Goal: Task Accomplishment & Management: Use online tool/utility

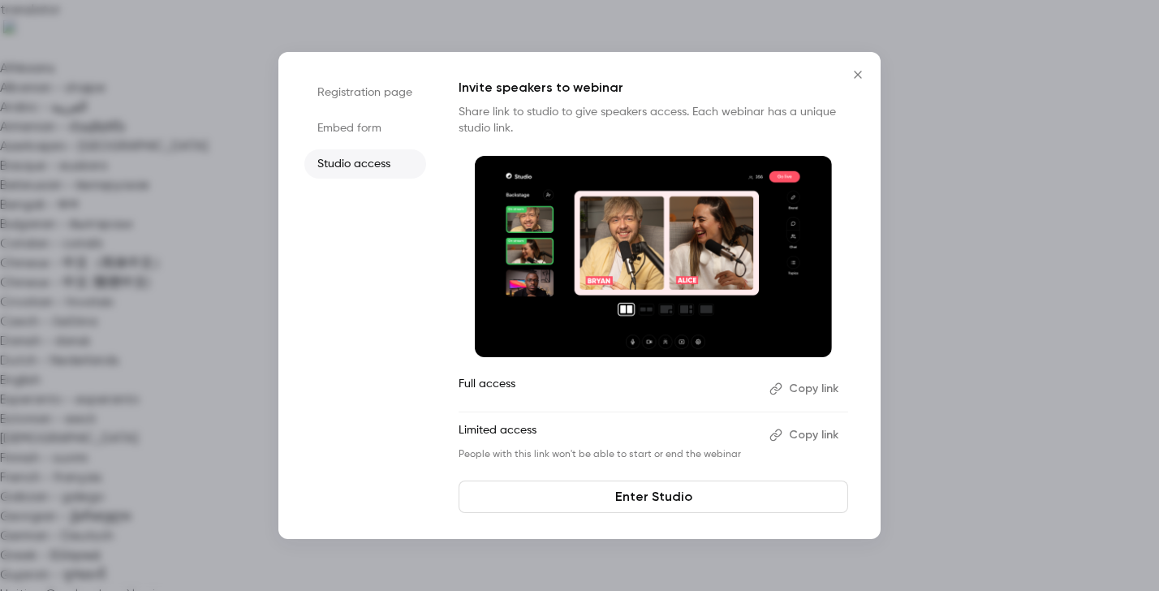
click at [385, 97] on li "Registration page" at bounding box center [365, 92] width 122 height 29
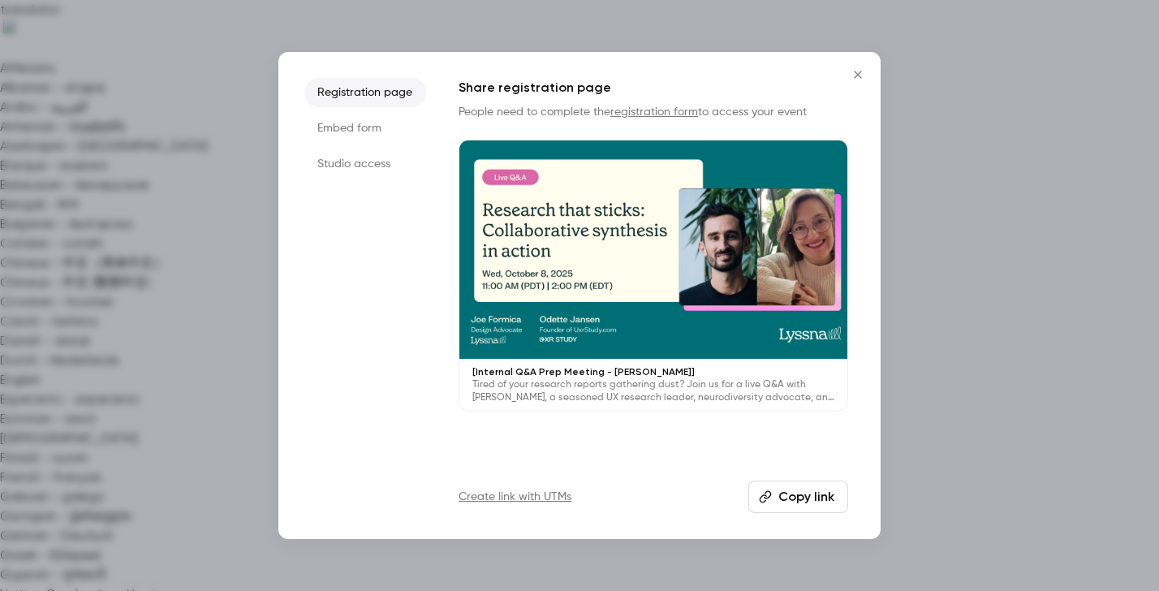
click at [649, 114] on link "registration form" at bounding box center [654, 111] width 88 height 11
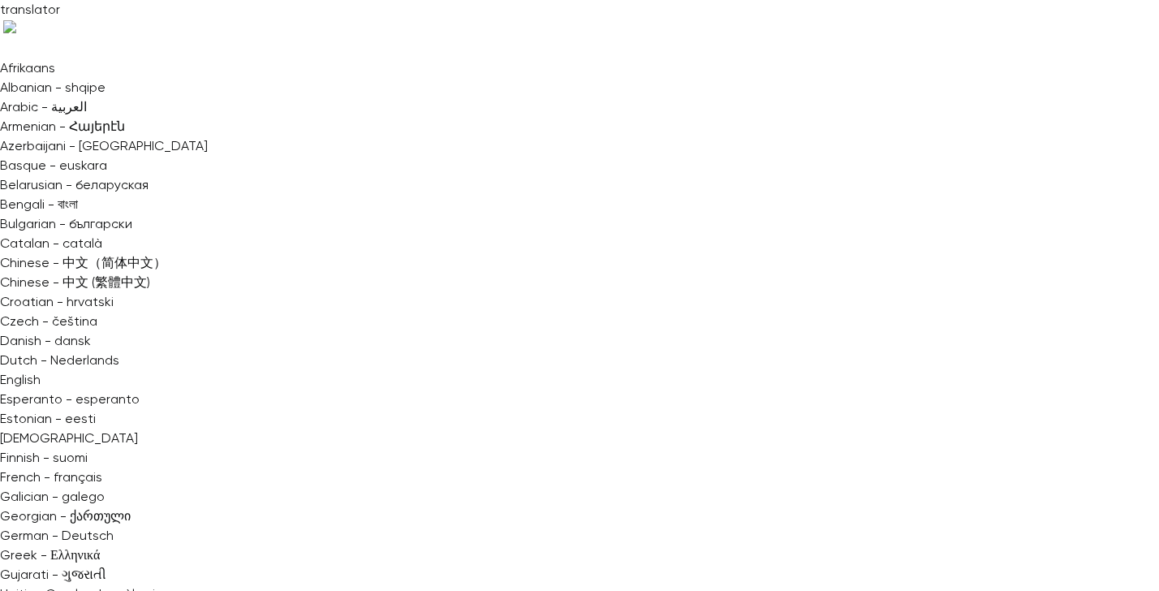
drag, startPoint x: 389, startPoint y: 80, endPoint x: 233, endPoint y: 79, distance: 155.8
copy h1 "Research that sticks:"
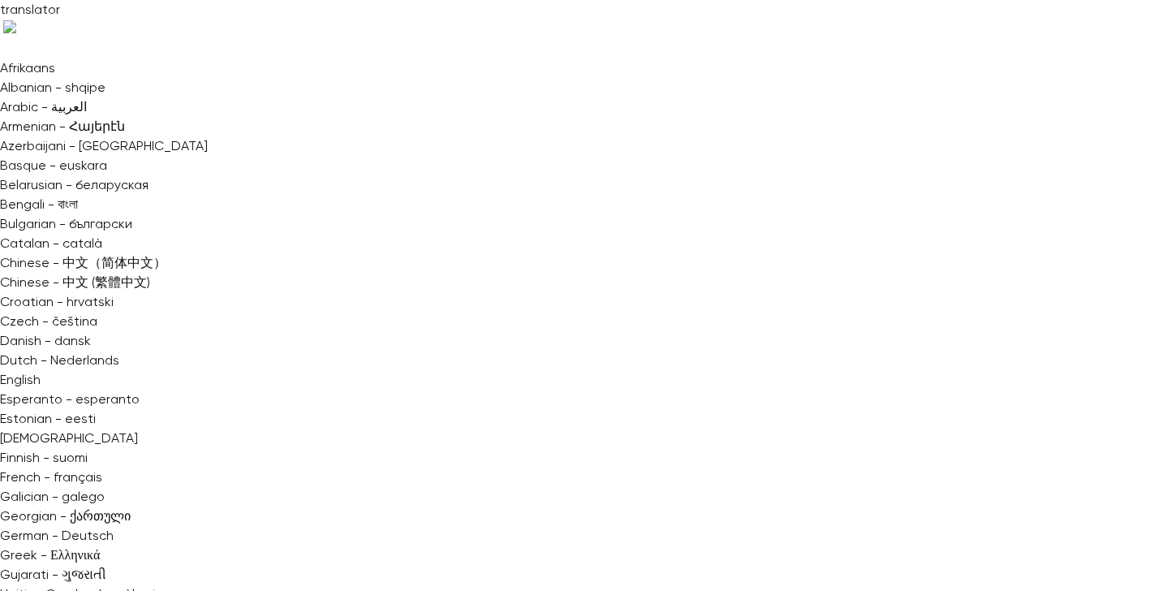
copy h1 "Research that sticks:"
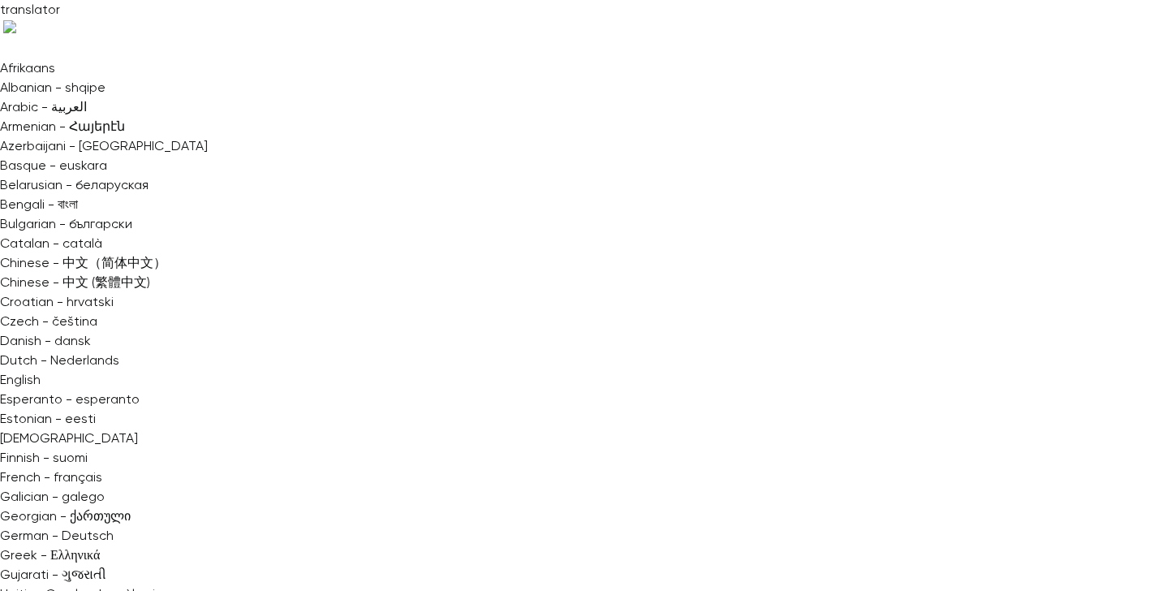
copy div "Research that sticks: Collaborative synthesis in action Settings Emails UTM bui…"
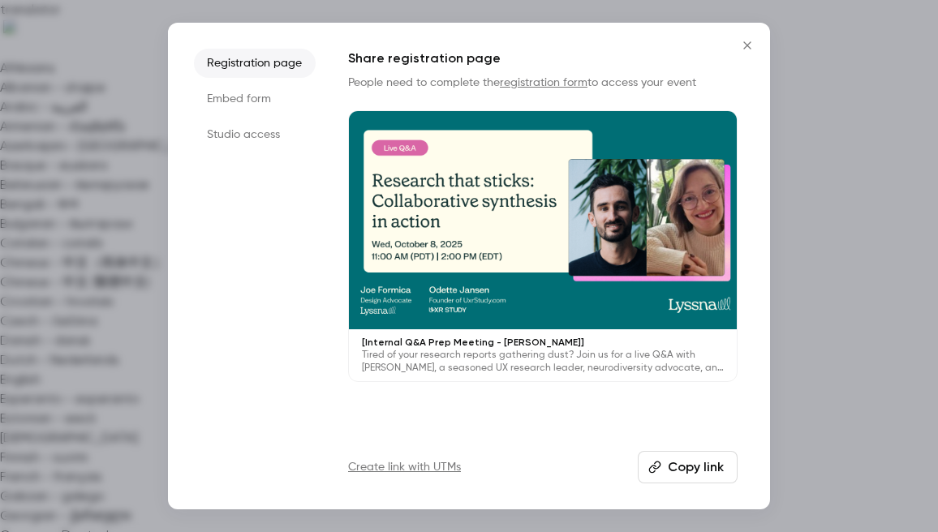
click at [296, 135] on li "Studio access" at bounding box center [255, 134] width 122 height 29
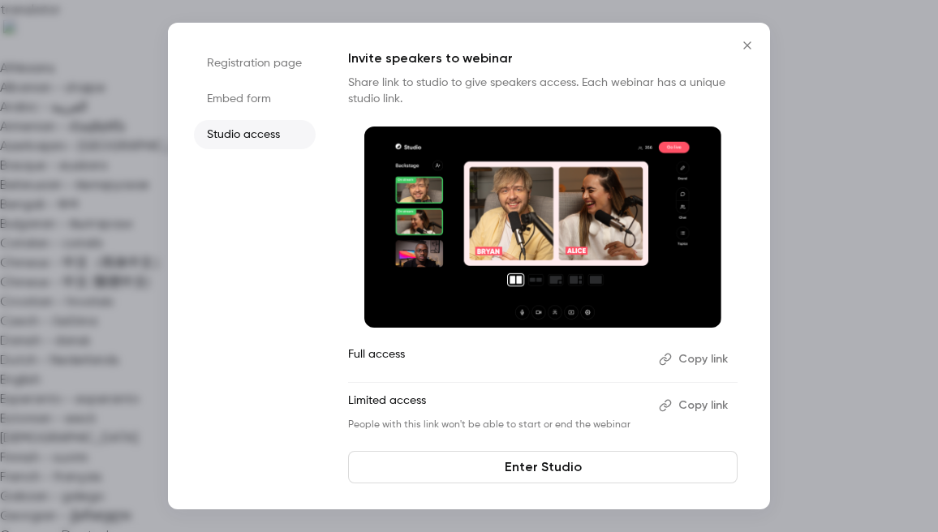
click at [495, 471] on link "Enter Studio" at bounding box center [542, 467] width 389 height 32
